Goal: Task Accomplishment & Management: Use online tool/utility

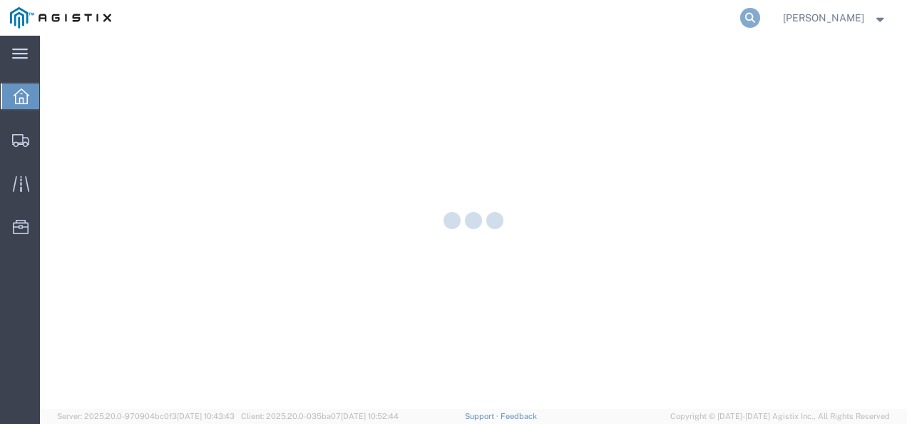
click at [760, 21] on icon at bounding box center [750, 18] width 20 height 20
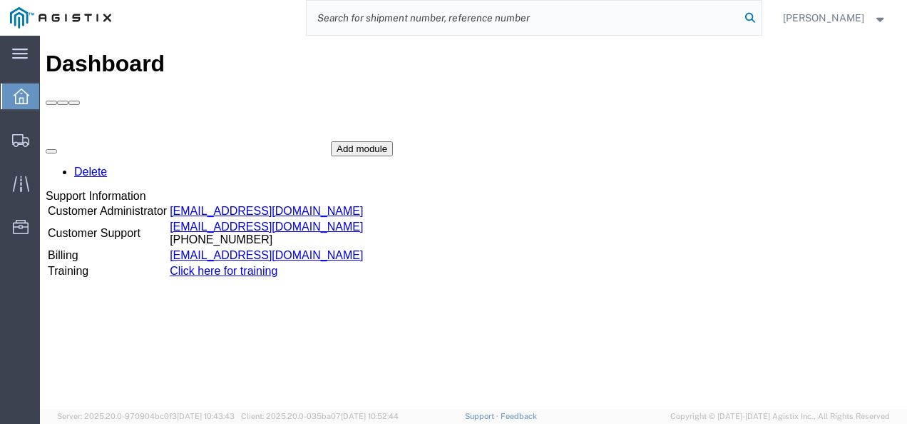
paste input "56994162"
type input "56994162"
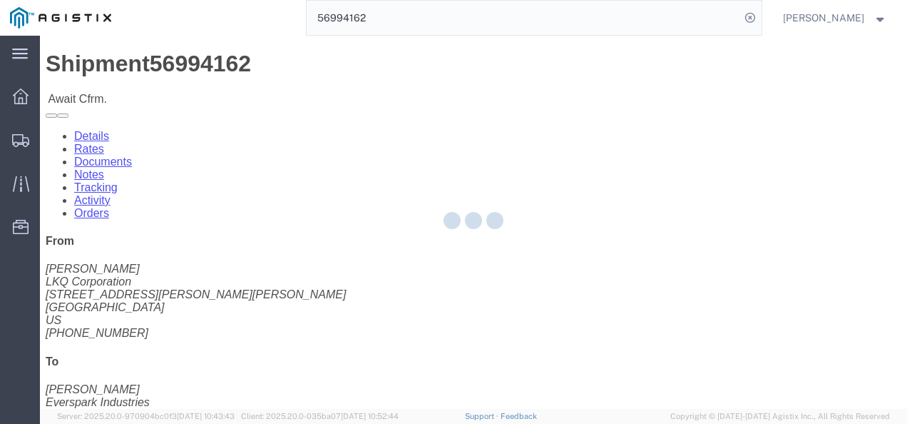
drag, startPoint x: 483, startPoint y: 257, endPoint x: 449, endPoint y: 223, distance: 47.9
click div "Ship From LKQ Corporation ([PERSON_NAME]) [STREET_ADDRESS][PERSON_NAME] [PHONE_…"
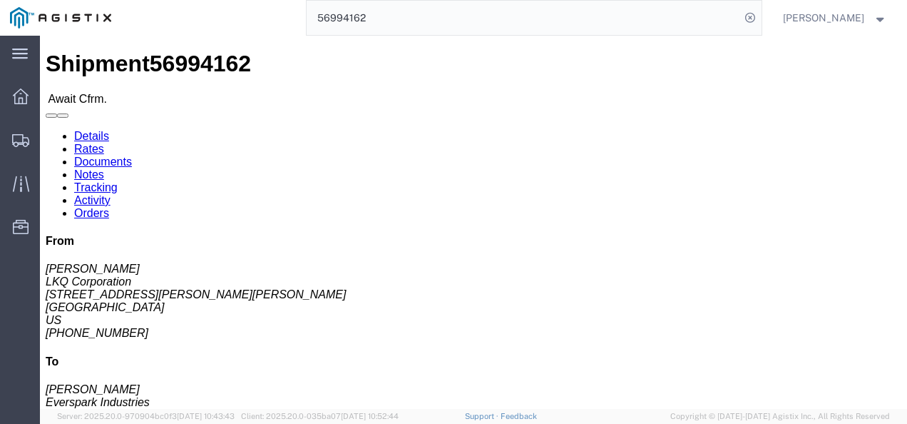
click link "Rates"
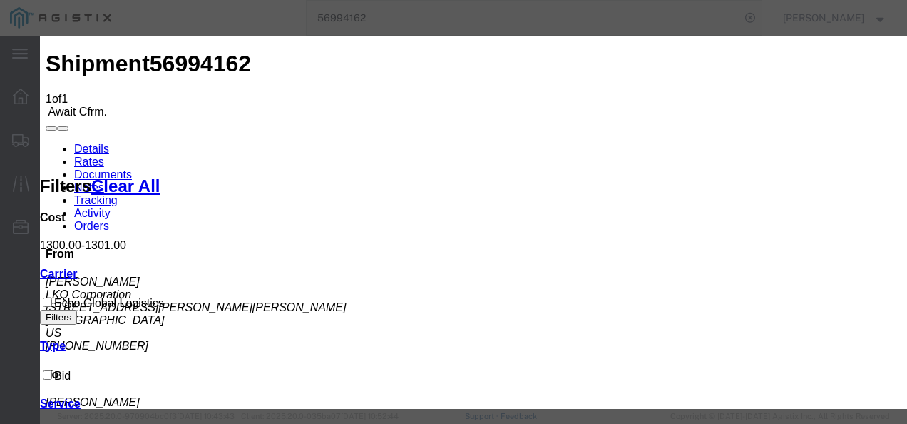
type input "821738917397"
type input "9872137987"
type input "98721398798"
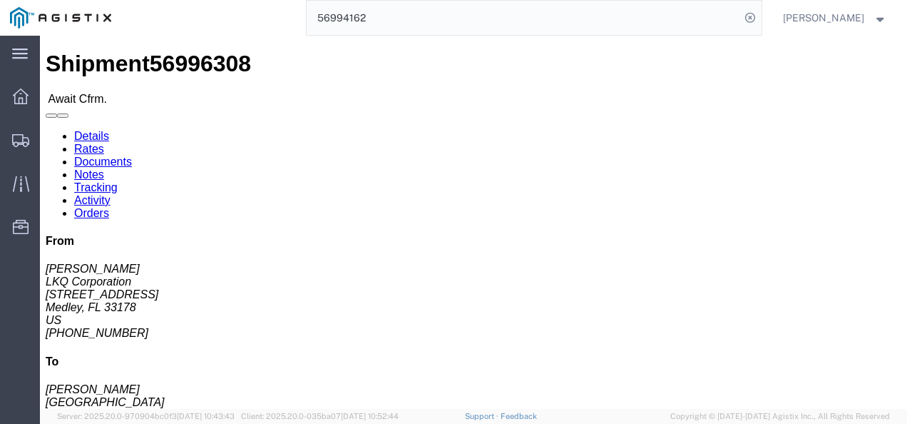
click link "Rates"
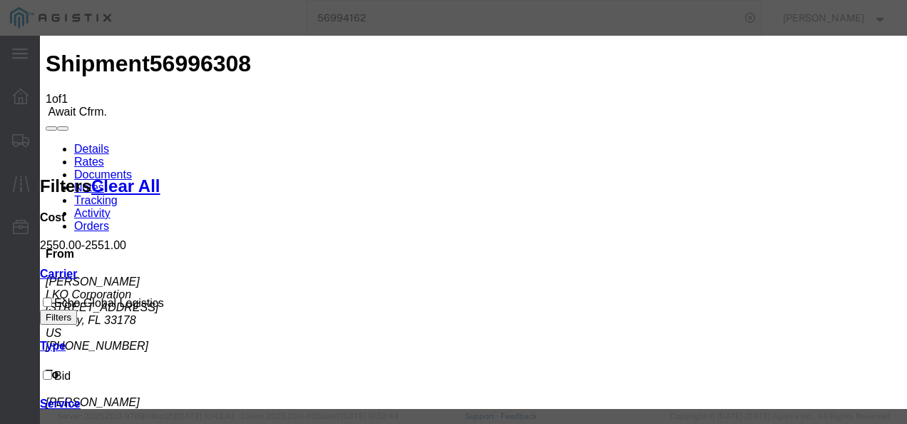
type input "28371797979"
type input "7291379827"
type input "98721983797"
drag, startPoint x: 609, startPoint y: 274, endPoint x: 770, endPoint y: 322, distance: 168.3
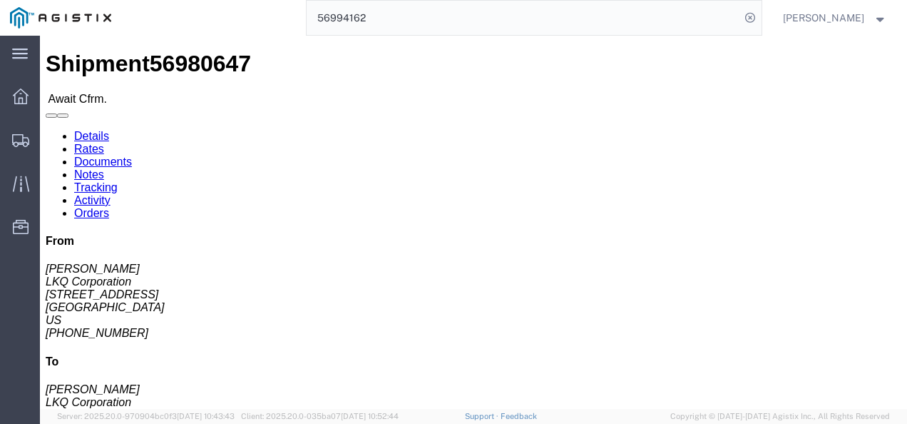
click div "Ship From LKQ Corporation ([PERSON_NAME]) 1891 [STREET_ADDRESS] [PHONE_NUMBER] …"
click link "Rates"
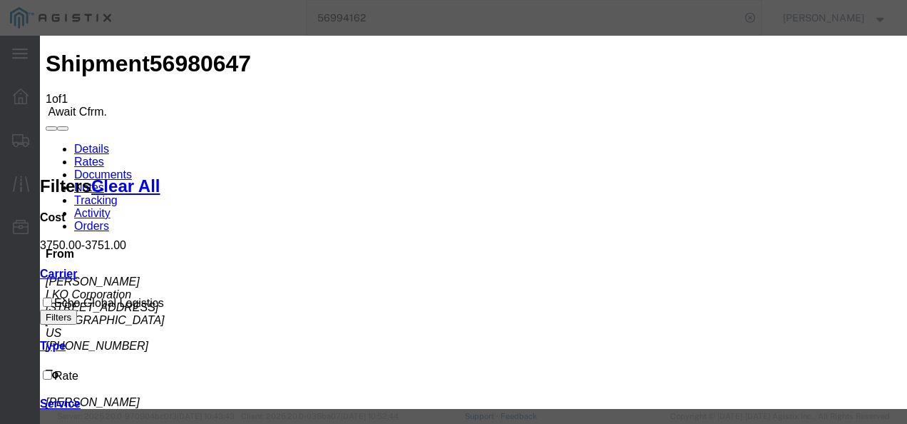
type input "21987392173897"
type input "72981379217"
type input "987219372987"
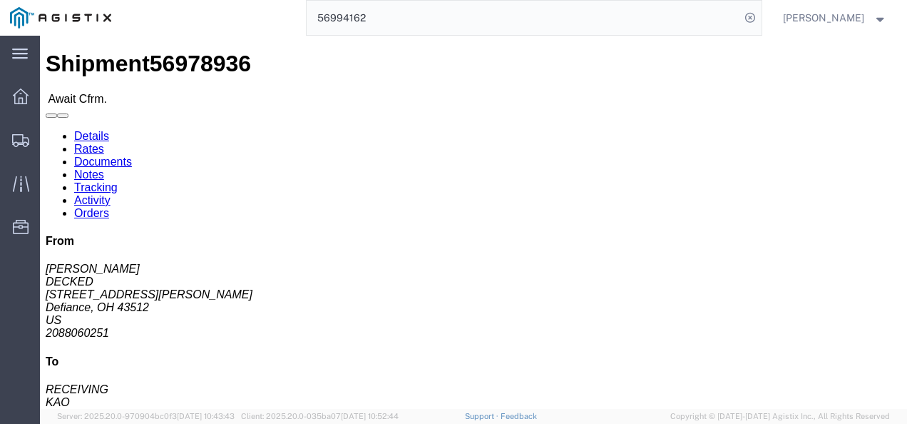
click div "Leg 1 - Truckload Vehicle 1: Standard Dry Van (53 Feet) Number of trucks: 1"
click link "Rates"
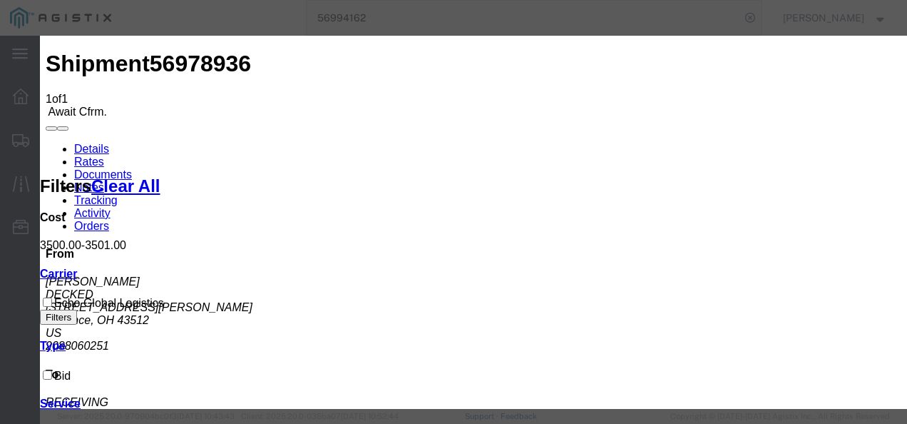
type input "9218772198797"
type input "98721938797"
type input "9872193879217"
